Goal: Task Accomplishment & Management: Manage account settings

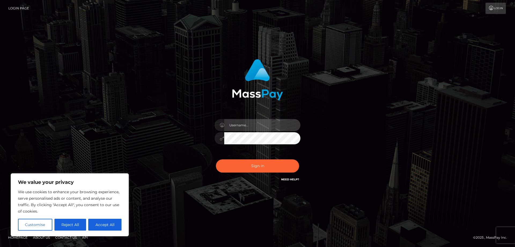
type input "alexandru.rollacan"
click at [175, 136] on div "alexandru.rollacan Sign in" at bounding box center [258, 123] width 306 height 137
click at [126, 136] on div "alexandru.rollacan Sign in" at bounding box center [258, 123] width 306 height 137
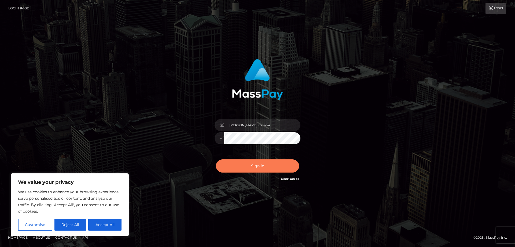
click at [227, 170] on button "Sign in" at bounding box center [257, 165] width 83 height 13
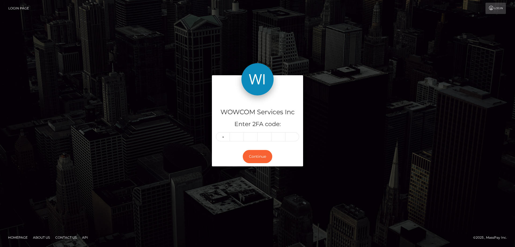
type input "2"
type input "9"
type input "6"
type input "4"
type input "1"
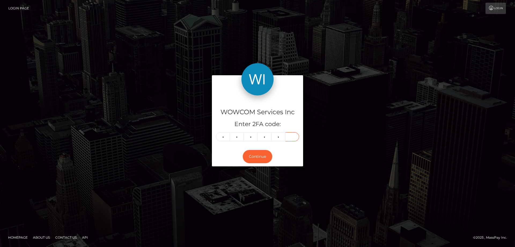
type input "1"
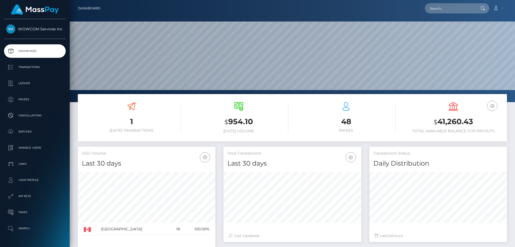
scroll to position [95, 138]
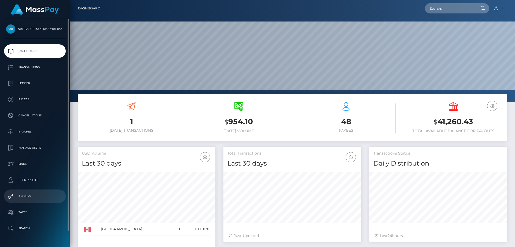
click at [29, 198] on p "API Keys" at bounding box center [34, 196] width 57 height 8
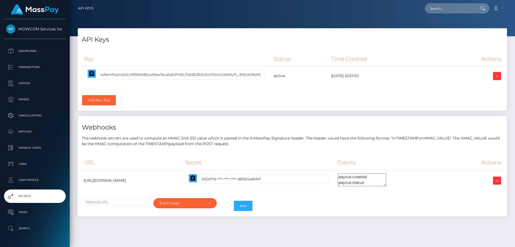
select select
click at [498, 75] on icon at bounding box center [497, 76] width 6 height 7
select select
click at [502, 10] on link "Account" at bounding box center [498, 8] width 16 height 11
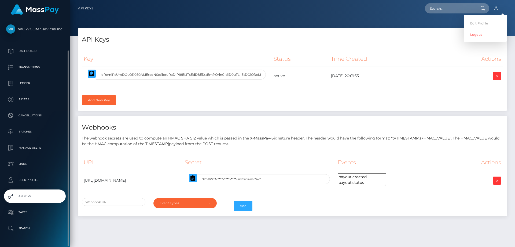
scroll to position [16, 0]
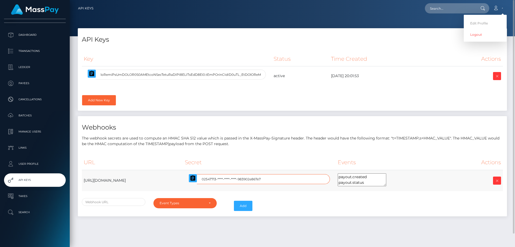
click at [330, 176] on input "02547713-****-****-****-983902e867e7" at bounding box center [263, 179] width 133 height 10
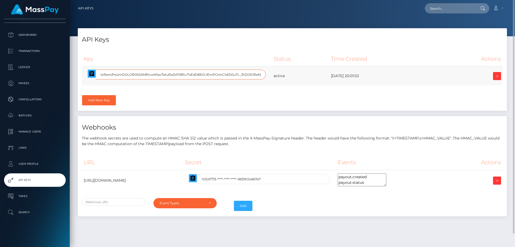
click at [260, 75] on input "text" at bounding box center [181, 74] width 170 height 10
click at [258, 75] on input "text" at bounding box center [181, 74] width 170 height 10
click at [499, 73] on icon at bounding box center [497, 76] width 6 height 7
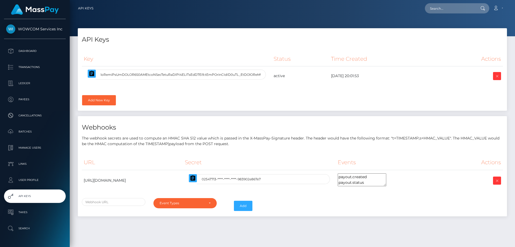
select select
click at [278, 76] on td "active" at bounding box center [300, 75] width 57 height 19
click at [91, 73] on icon "button" at bounding box center [91, 73] width 5 height 5
click at [330, 181] on input "02547713-****-****-****-983902e867e7" at bounding box center [263, 179] width 133 height 10
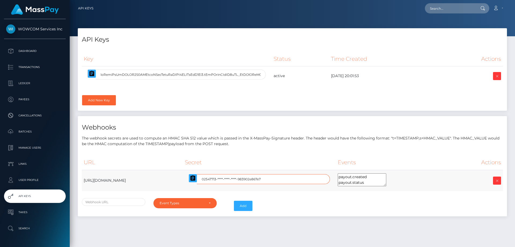
click at [330, 181] on input "02547713-****-****-****-983902e867e7" at bounding box center [263, 179] width 133 height 10
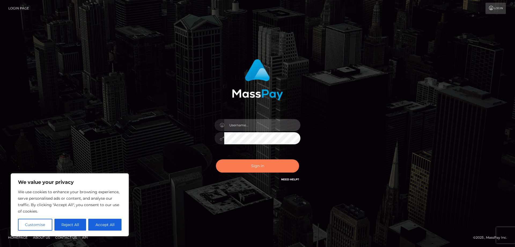
type input "alexandru.rollacan"
click at [251, 167] on button "Sign in" at bounding box center [257, 165] width 83 height 13
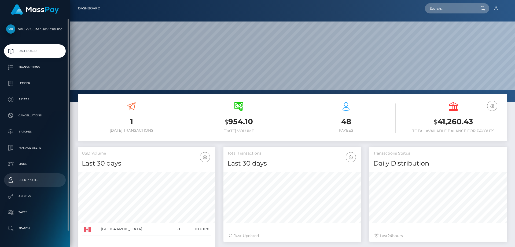
scroll to position [16, 0]
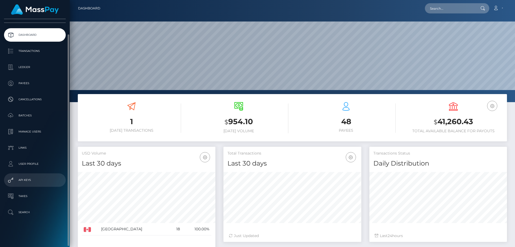
click at [34, 178] on p "API Keys" at bounding box center [34, 180] width 57 height 8
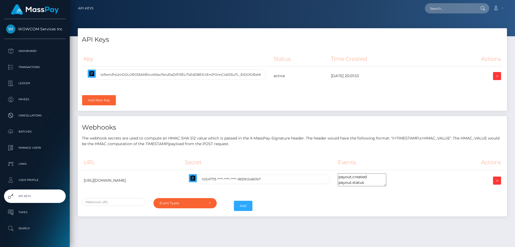
select select
click at [91, 74] on icon "button" at bounding box center [91, 73] width 5 height 5
drag, startPoint x: 98, startPoint y: 100, endPoint x: 103, endPoint y: 107, distance: 8.3
click at [98, 100] on link "Add New Key" at bounding box center [99, 100] width 34 height 10
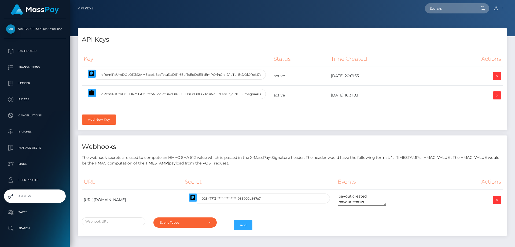
select select
click at [498, 76] on icon at bounding box center [497, 76] width 6 height 7
select select
drag, startPoint x: 497, startPoint y: 73, endPoint x: 501, endPoint y: 84, distance: 11.3
click at [497, 73] on icon at bounding box center [497, 76] width 6 height 7
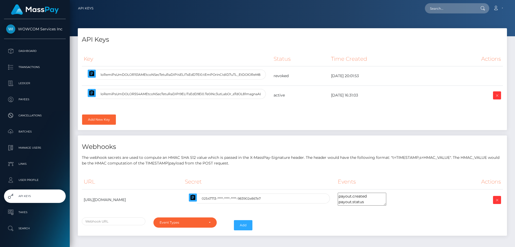
select select
click at [250, 92] on input "text" at bounding box center [181, 94] width 170 height 10
click at [90, 94] on icon "button" at bounding box center [91, 92] width 5 height 5
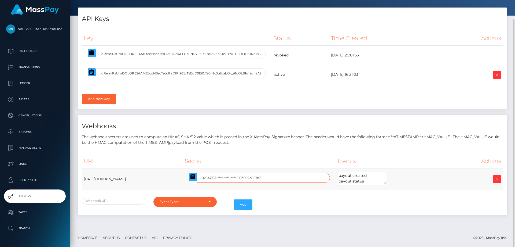
click at [330, 178] on input "02547713-****-****-****-983902e867e7" at bounding box center [263, 177] width 133 height 10
click at [386, 182] on textarea "payout.created payout.status" at bounding box center [362, 178] width 49 height 13
click at [192, 197] on div "Event Types" at bounding box center [185, 201] width 64 height 10
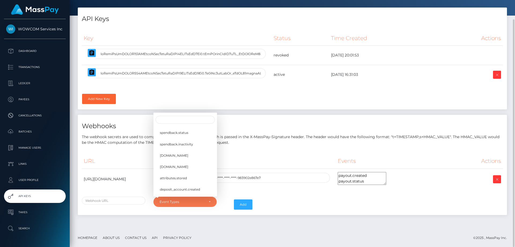
scroll to position [146, 0]
click at [260, 150] on div "URL Secret Events Actions https://ps.rolla.com/ips/mass_pay/webhook?brandId=1&c…" at bounding box center [292, 181] width 429 height 65
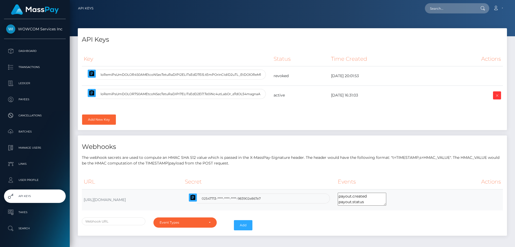
select select
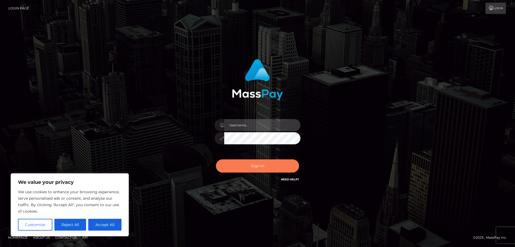
type input "alexandru.rollacan"
click at [253, 163] on button "Sign in" at bounding box center [257, 165] width 83 height 13
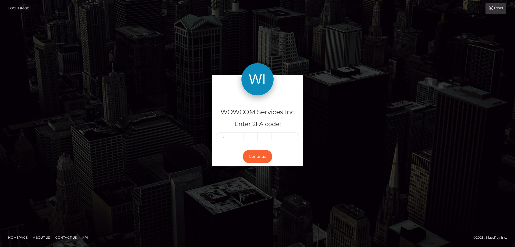
type input "0"
type input "2"
type input "7"
type input "2"
type input "0"
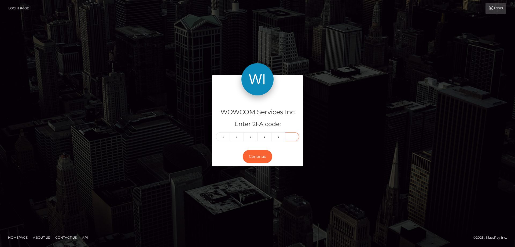
type input "1"
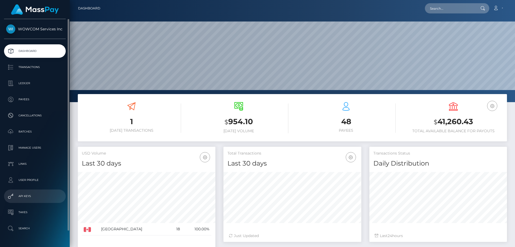
scroll to position [16, 0]
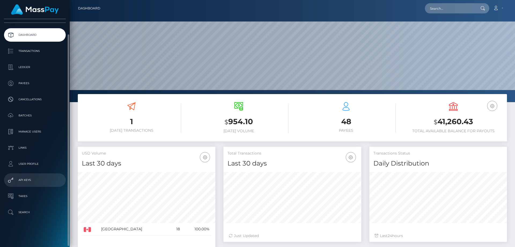
click at [31, 180] on p "API Keys" at bounding box center [34, 180] width 57 height 8
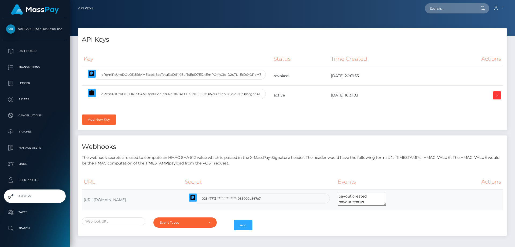
select select
